Goal: Transaction & Acquisition: Purchase product/service

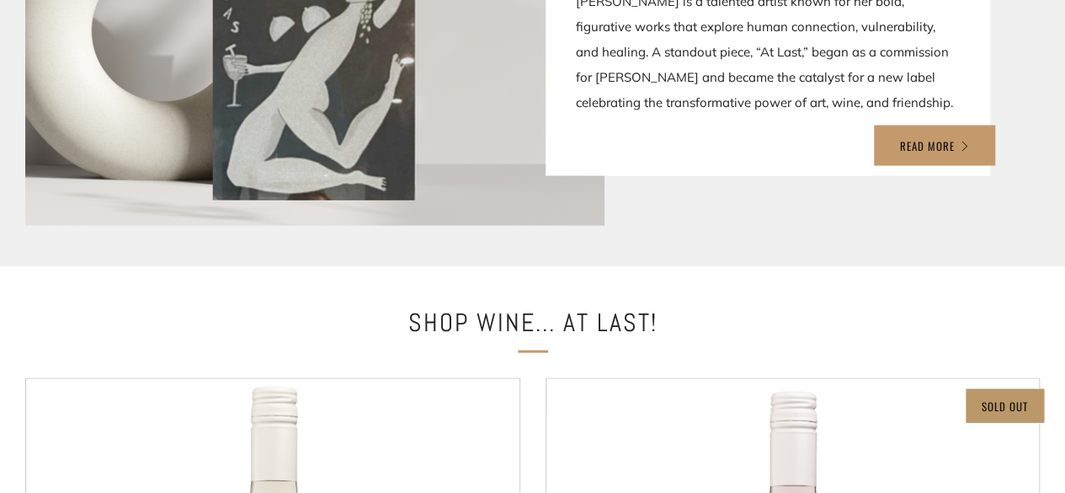
scroll to position [2106, 0]
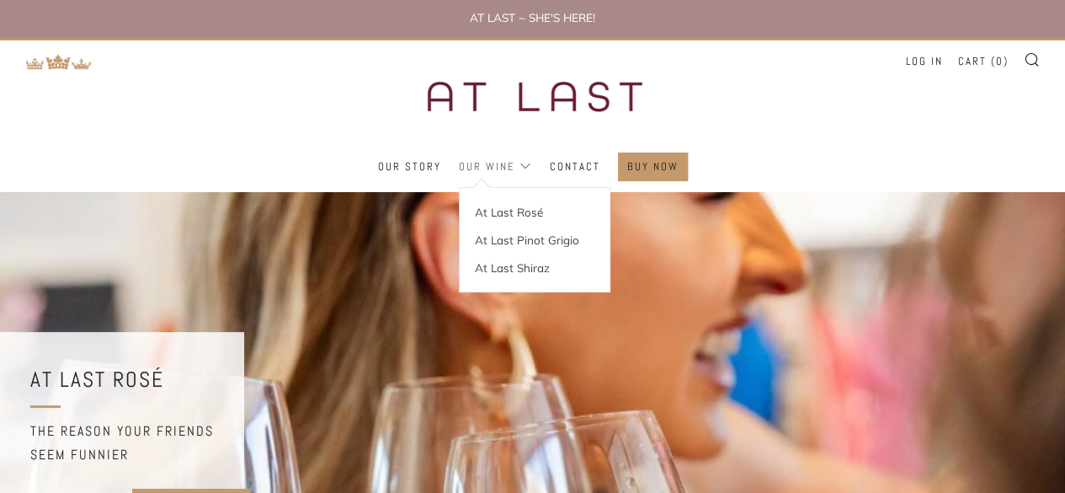
click at [505, 169] on link "Our Wine" at bounding box center [495, 166] width 73 height 27
